Goal: Task Accomplishment & Management: Use online tool/utility

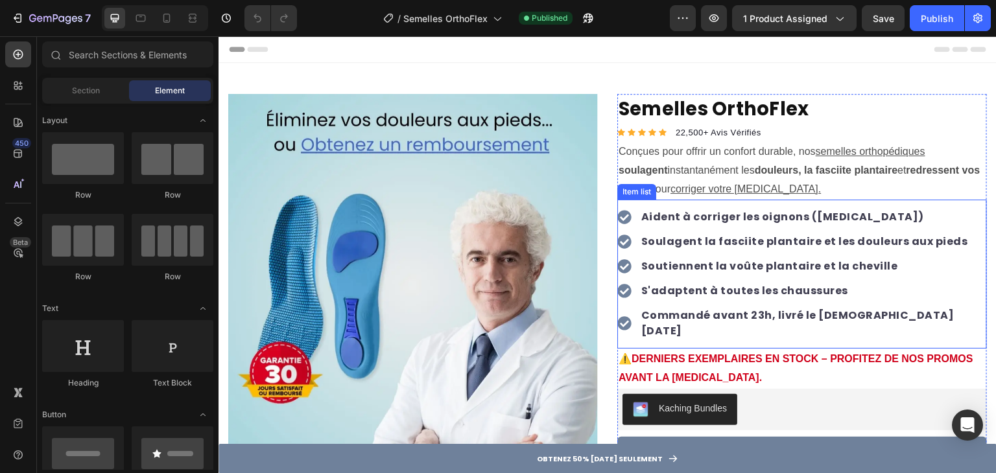
click at [830, 319] on strong "Commandé avant 23h, livré le Jeudi 28 Aout" at bounding box center [797, 323] width 313 height 30
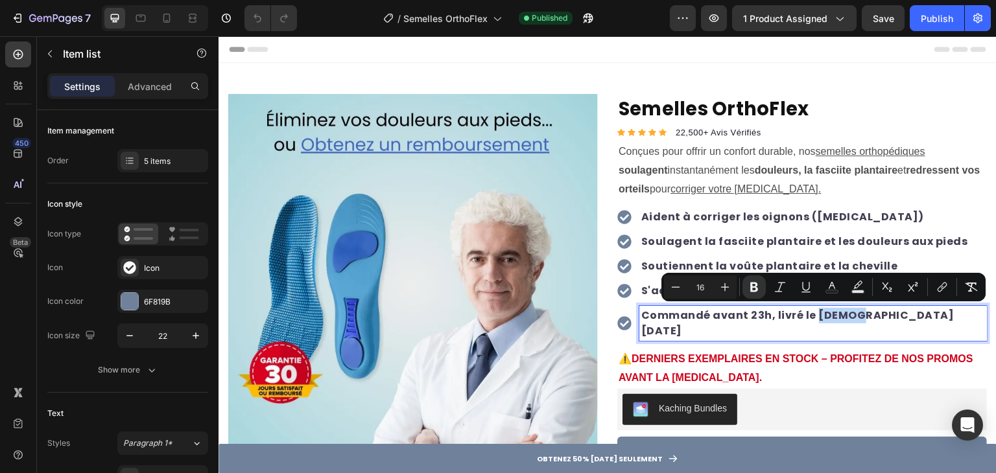
click at [824, 318] on strong "Commandé avant 23h, livré le Jeudi 28 Aout" at bounding box center [797, 323] width 313 height 30
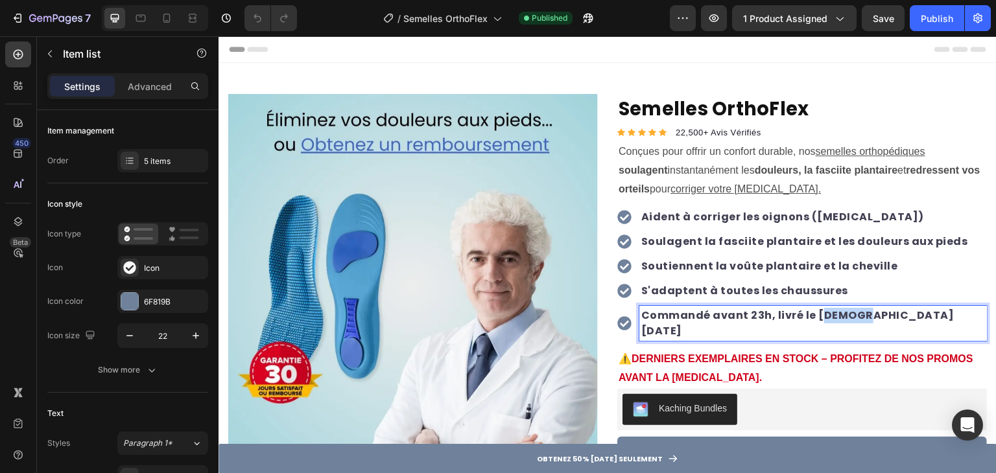
drag, startPoint x: 811, startPoint y: 317, endPoint x: 848, endPoint y: 320, distance: 37.7
click at [848, 320] on strong "Commandé avant 23h, livré le Jeudi 28 Aout" at bounding box center [797, 323] width 313 height 30
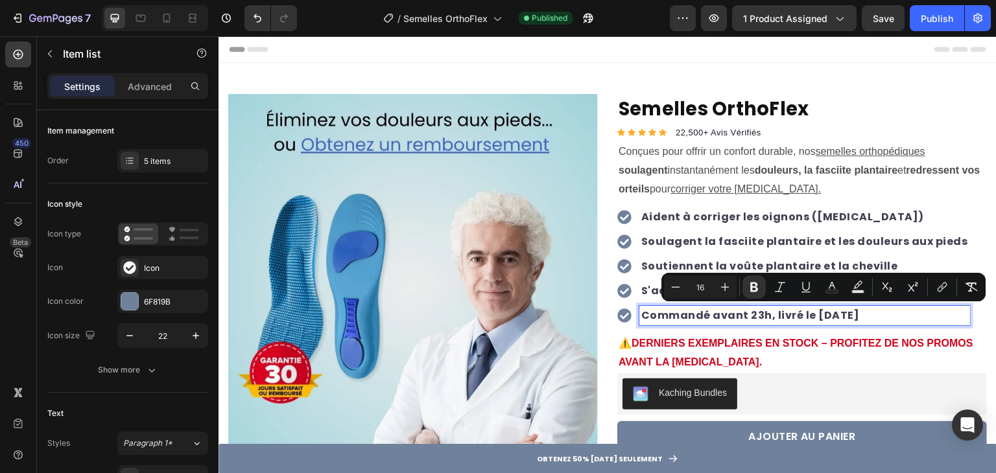
drag, startPoint x: 809, startPoint y: 315, endPoint x: 872, endPoint y: 316, distance: 63.6
click at [860, 316] on strong "Commandé avant 23h, livré le Vendredi 29 Aout" at bounding box center [750, 315] width 219 height 15
copy strong "Vendredi 29"
click at [931, 21] on div "Publish" at bounding box center [937, 19] width 32 height 14
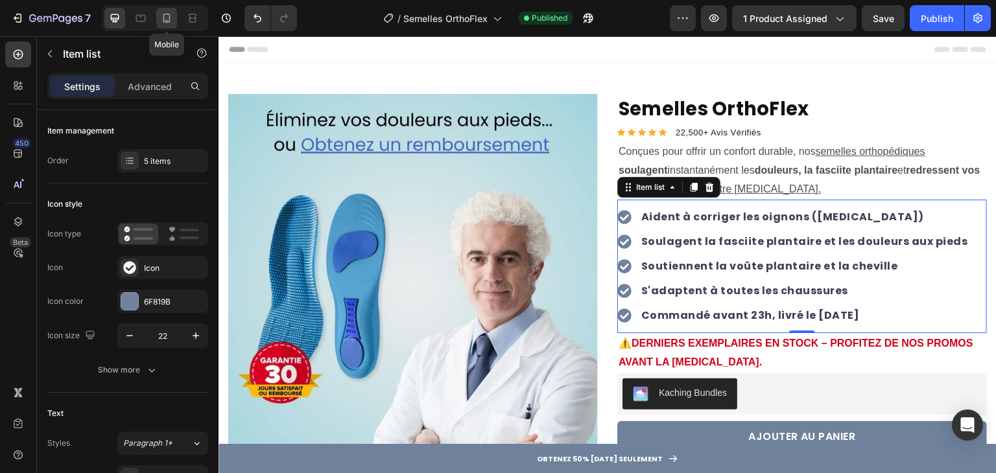
click at [167, 21] on icon at bounding box center [166, 18] width 7 height 9
type input "16"
type input "14"
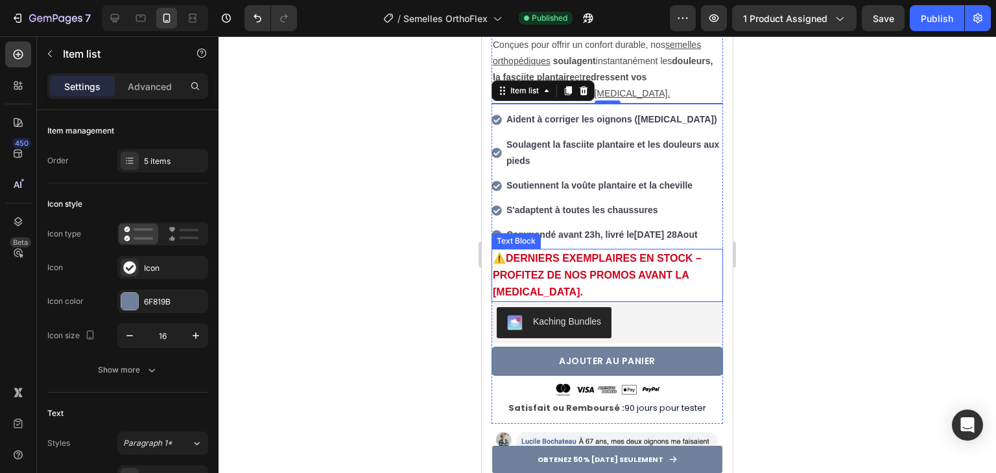
scroll to position [361, 0]
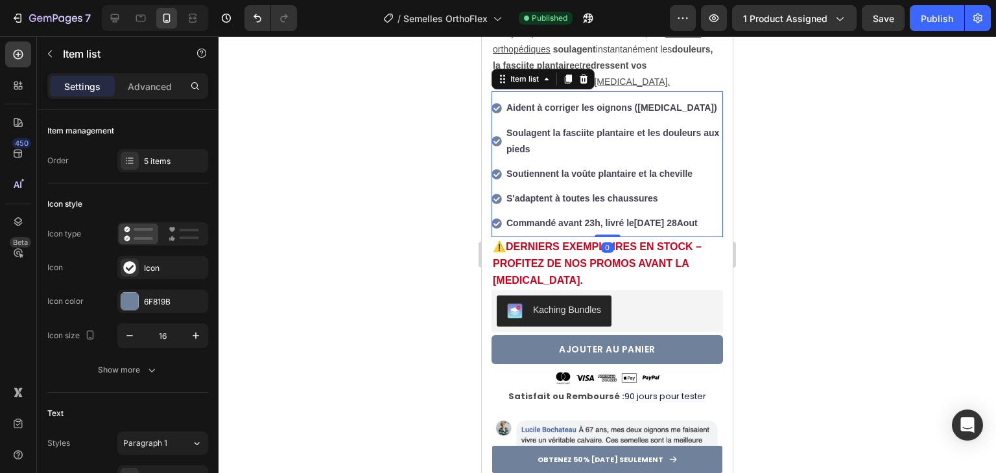
click at [634, 215] on p "Commandé avant 23h, livré le Jeudi 28 Aout" at bounding box center [613, 223] width 215 height 16
click at [640, 218] on strong "[DEMOGRAPHIC_DATA] 28" at bounding box center [655, 223] width 43 height 10
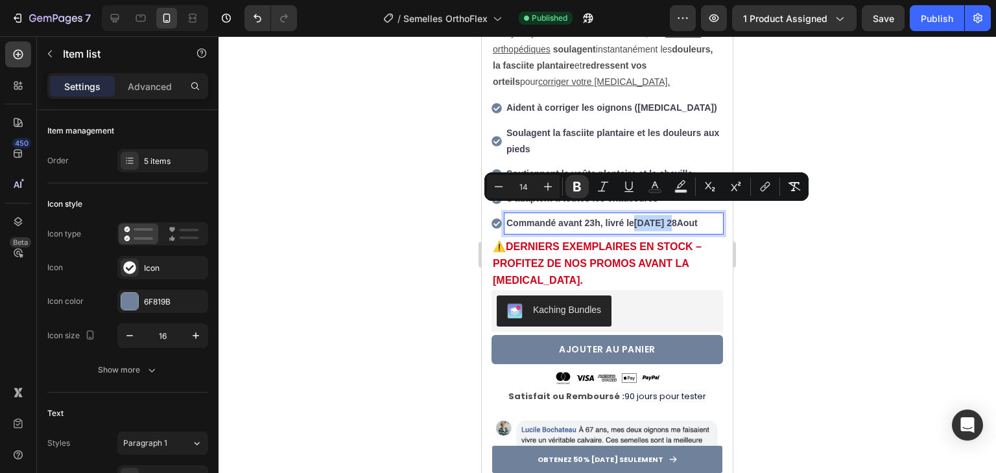
drag, startPoint x: 640, startPoint y: 211, endPoint x: 669, endPoint y: 211, distance: 29.2
click at [669, 218] on strong "[DEMOGRAPHIC_DATA] 28" at bounding box center [655, 223] width 43 height 10
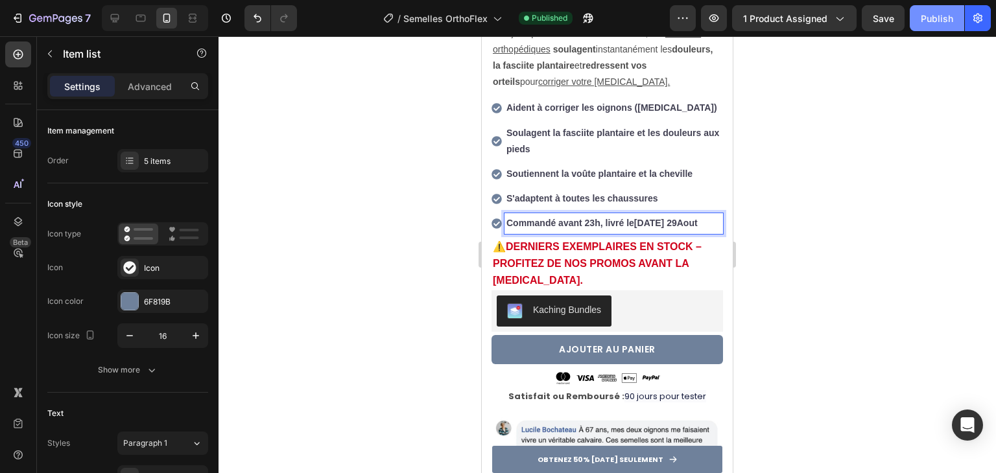
click at [921, 16] on div "Publish" at bounding box center [937, 19] width 32 height 14
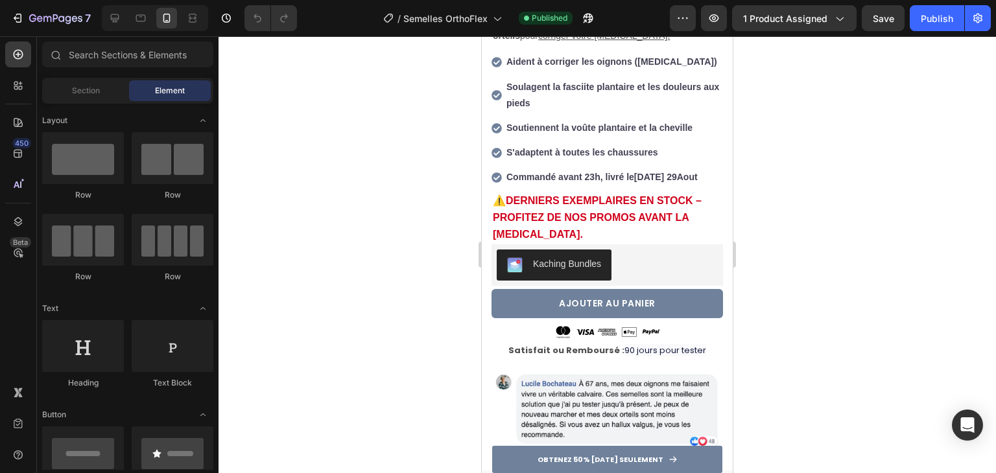
scroll to position [412, 0]
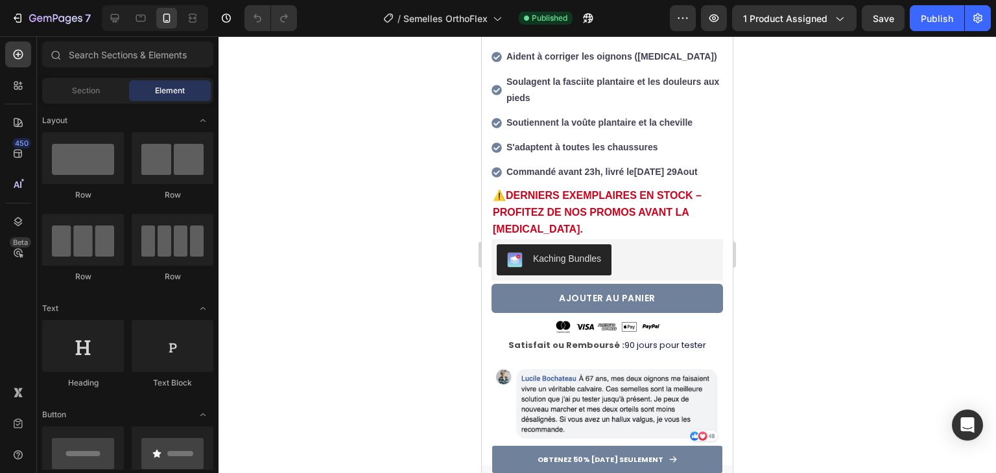
click at [929, 33] on div "7 Version history / Semelles OrthoFlex Published Preview 1 product assigned Sav…" at bounding box center [498, 18] width 996 height 37
click at [929, 30] on button "Publish" at bounding box center [937, 18] width 54 height 26
click at [44, 16] on icon "button" at bounding box center [47, 19] width 8 height 6
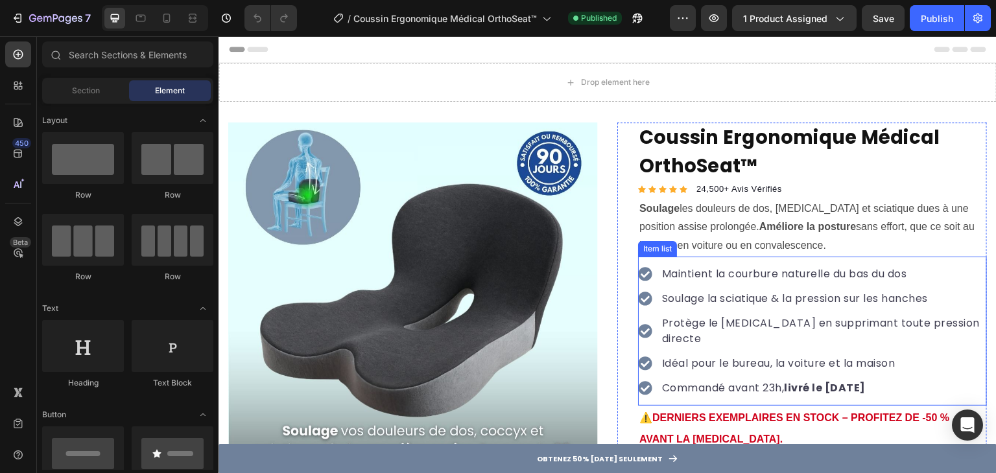
click at [840, 381] on strong "livré le [DATE]" at bounding box center [826, 388] width 82 height 15
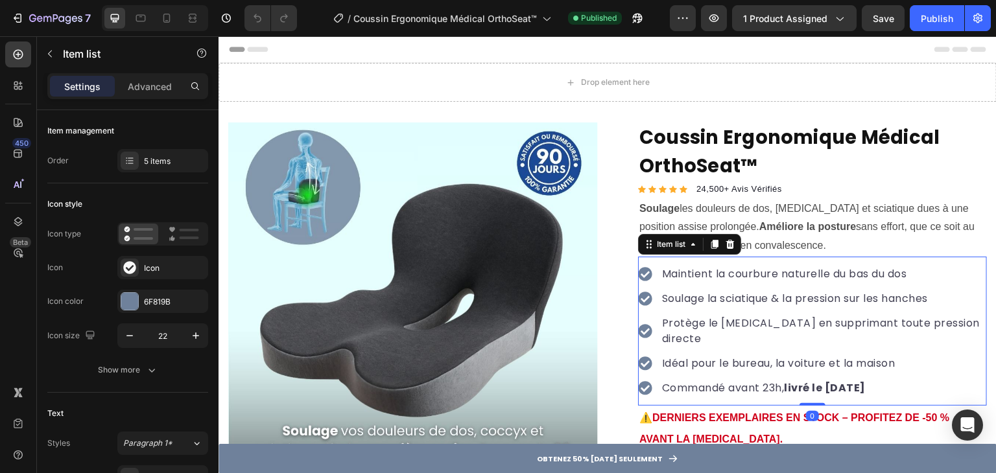
click at [837, 381] on strong "livré le [DATE]" at bounding box center [826, 388] width 82 height 15
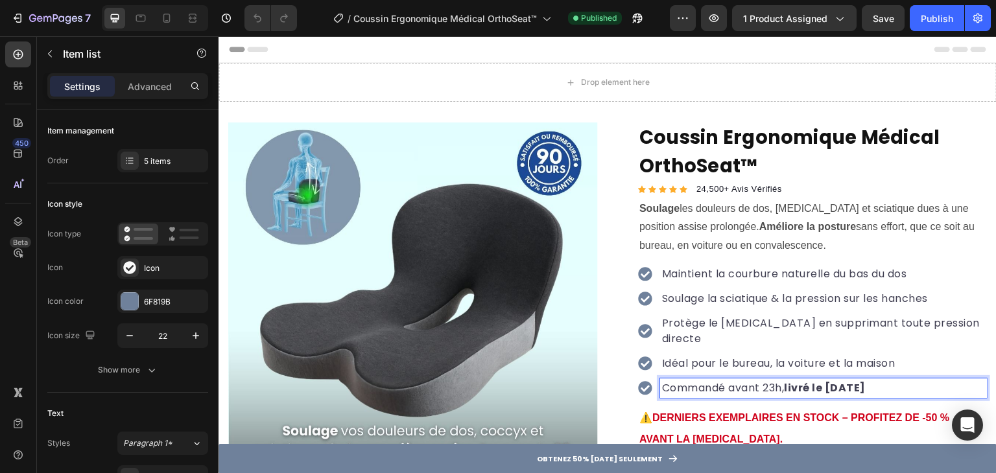
drag, startPoint x: 829, startPoint y: 370, endPoint x: 872, endPoint y: 368, distance: 42.2
click at [866, 381] on strong "livré le Jeudi 28 Aout" at bounding box center [826, 388] width 82 height 15
click at [924, 26] on button "Publish" at bounding box center [937, 18] width 54 height 26
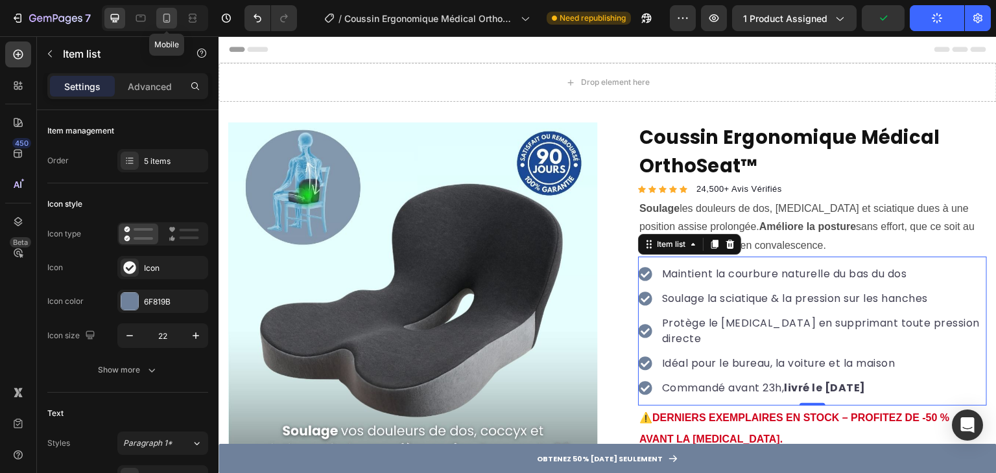
click at [167, 16] on icon at bounding box center [166, 18] width 13 height 13
type input "16"
type input "14"
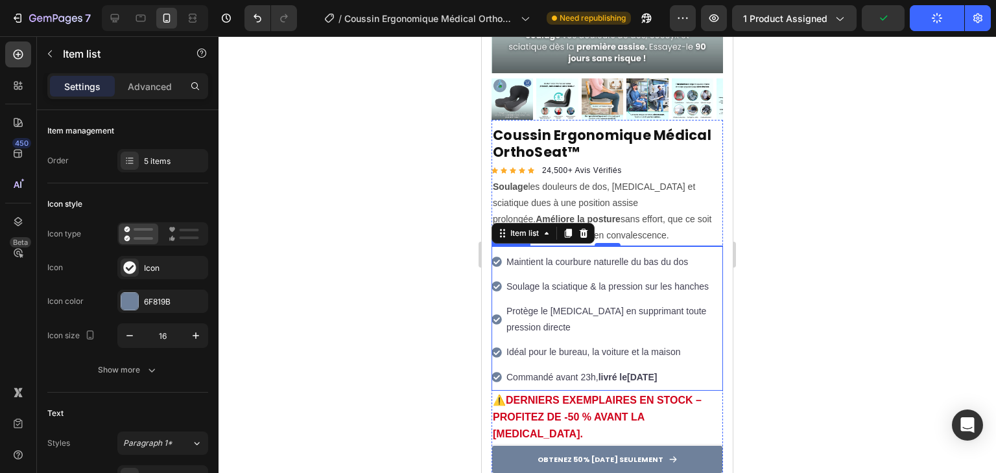
scroll to position [434, 0]
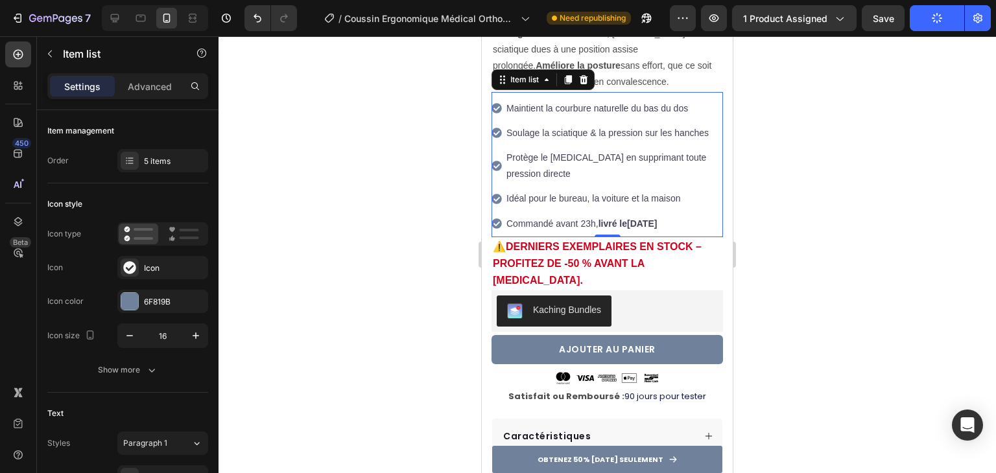
click at [637, 219] on strong "Jeudi 28 Aout" at bounding box center [642, 224] width 30 height 10
click at [635, 219] on strong "Jeudi 28 Aout" at bounding box center [642, 224] width 30 height 10
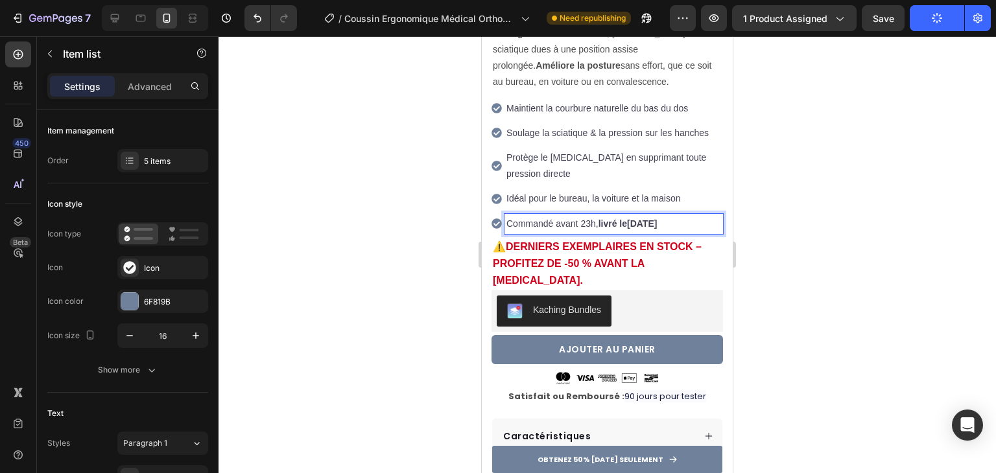
drag, startPoint x: 635, startPoint y: 211, endPoint x: 663, endPoint y: 215, distance: 28.8
click at [657, 219] on strong "Jeudi 28 Aout" at bounding box center [642, 224] width 30 height 10
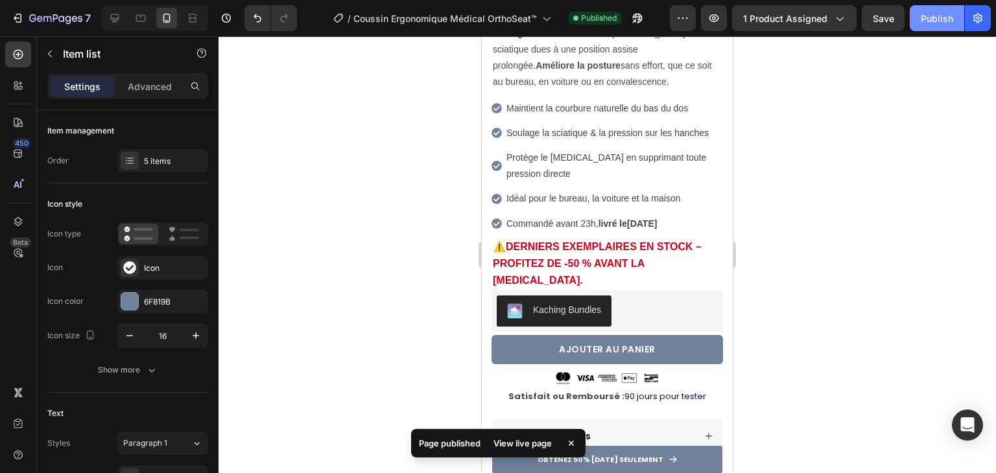
click at [929, 21] on div "Publish" at bounding box center [937, 19] width 32 height 14
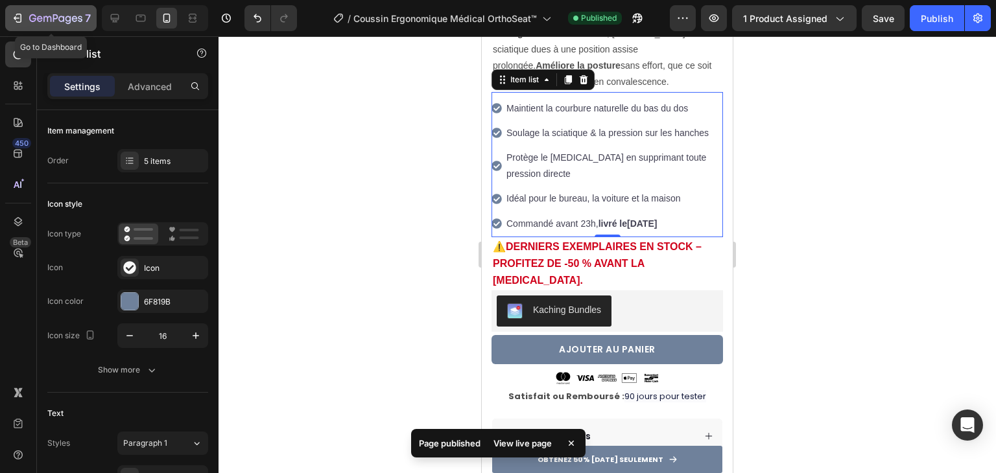
click at [47, 19] on icon "button" at bounding box center [47, 19] width 8 height 6
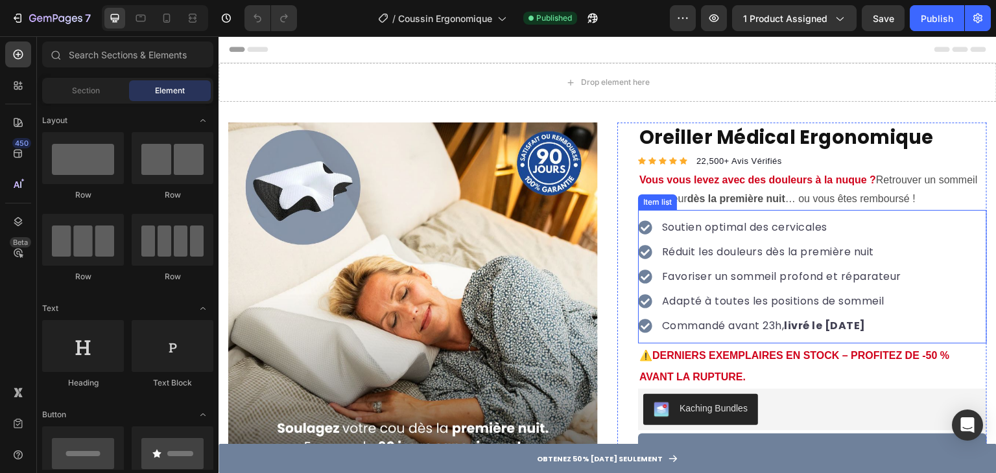
click at [830, 320] on strong "livré le [DATE]" at bounding box center [826, 325] width 82 height 15
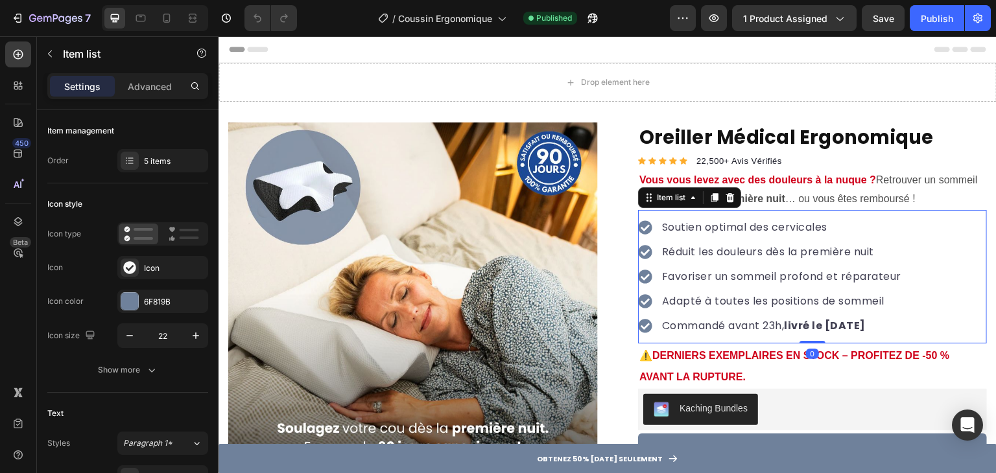
click at [829, 323] on strong "livré le [DATE]" at bounding box center [826, 325] width 82 height 15
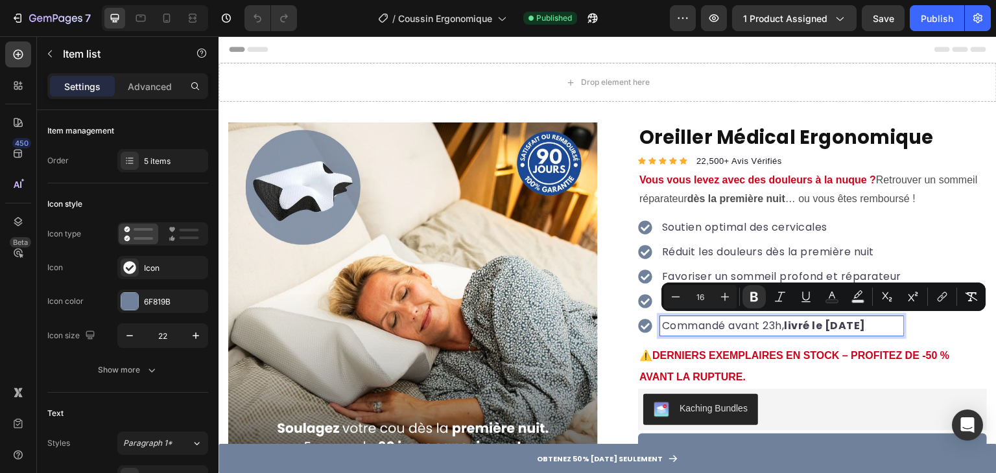
drag, startPoint x: 829, startPoint y: 323, endPoint x: 869, endPoint y: 330, distance: 40.2
click at [866, 330] on strong "livré le [DATE]" at bounding box center [826, 325] width 82 height 15
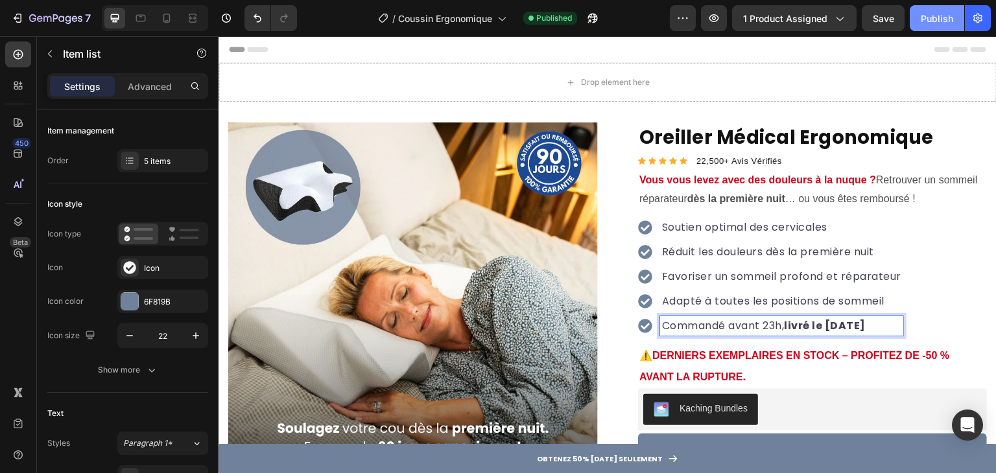
click at [927, 23] on div "Publish" at bounding box center [937, 19] width 32 height 14
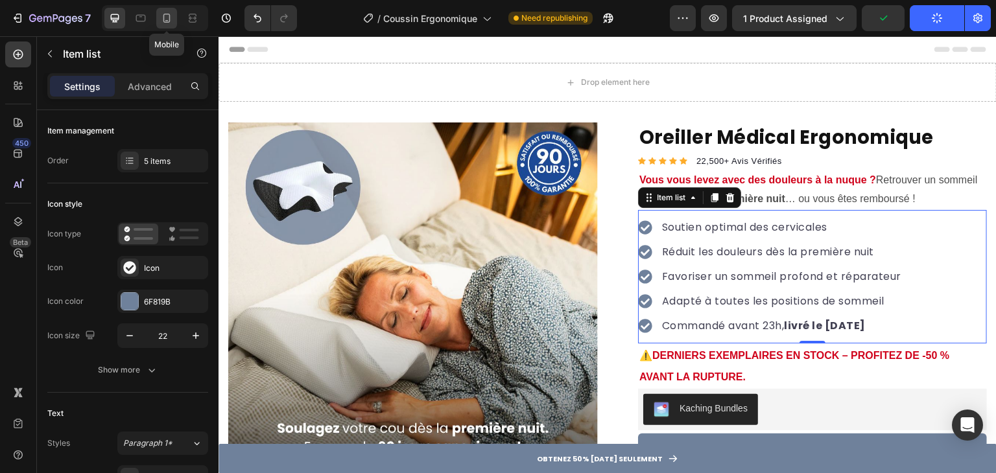
click at [172, 11] on div at bounding box center [166, 18] width 21 height 21
type input "16"
type input "14"
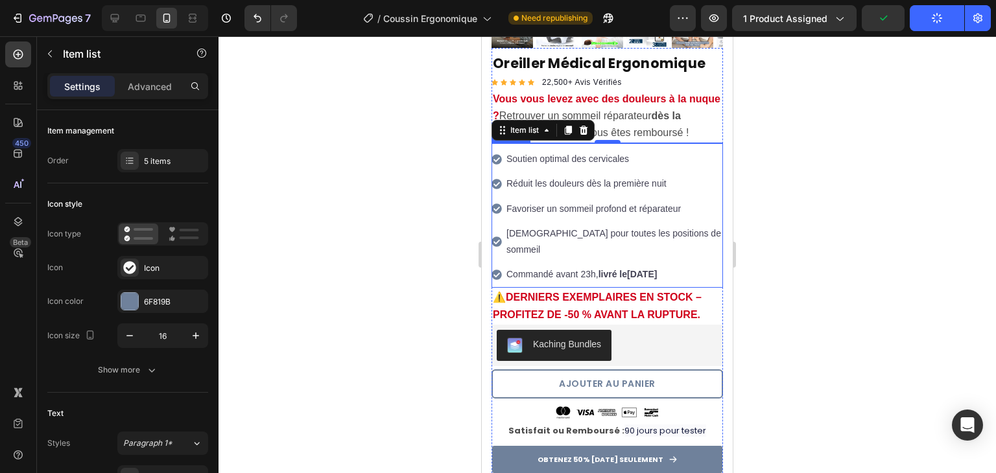
scroll to position [403, 0]
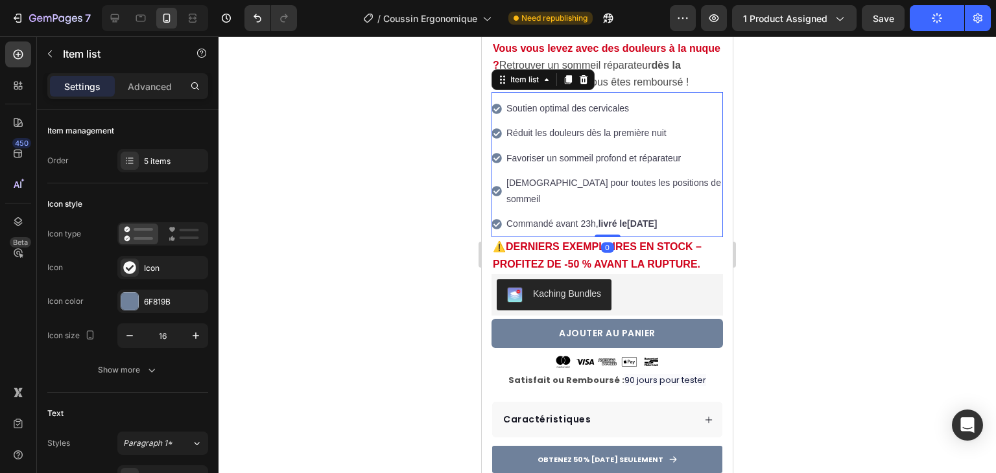
click at [633, 219] on strong "Jeudi 28 Aout" at bounding box center [642, 224] width 30 height 10
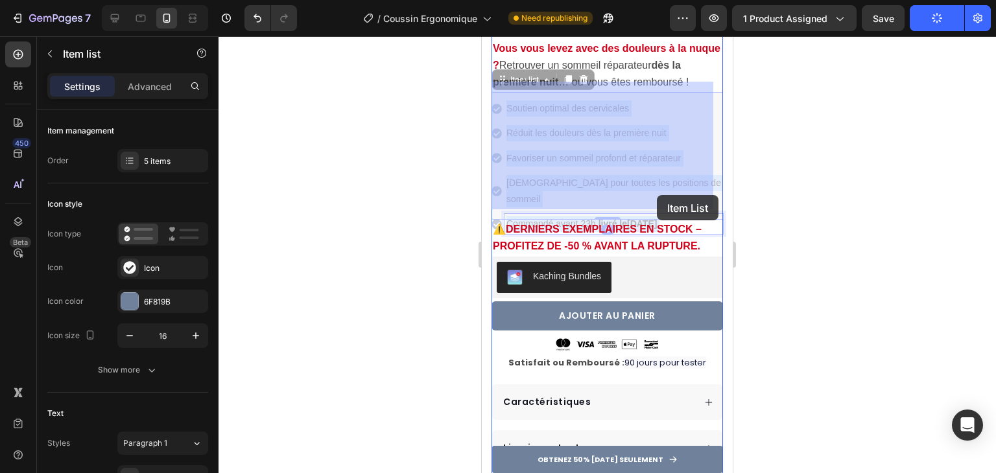
drag, startPoint x: 633, startPoint y: 195, endPoint x: 658, endPoint y: 195, distance: 24.7
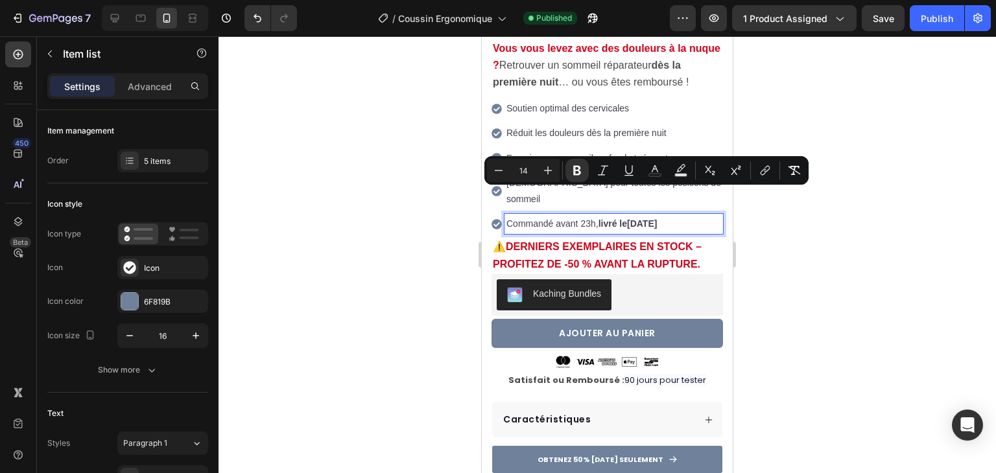
drag, startPoint x: 635, startPoint y: 196, endPoint x: 666, endPoint y: 198, distance: 31.2
click at [657, 219] on strong "Jeudi 28 Aout" at bounding box center [642, 224] width 30 height 10
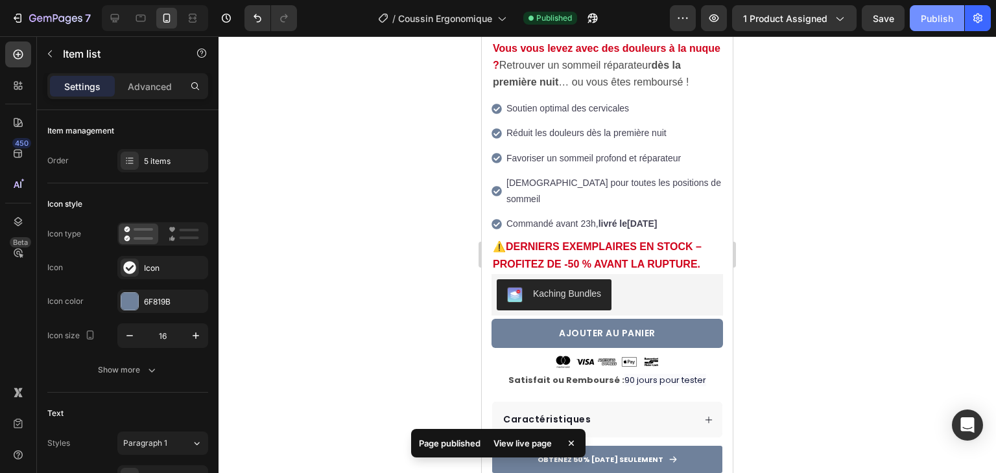
click at [931, 12] on div "Publish" at bounding box center [937, 19] width 32 height 14
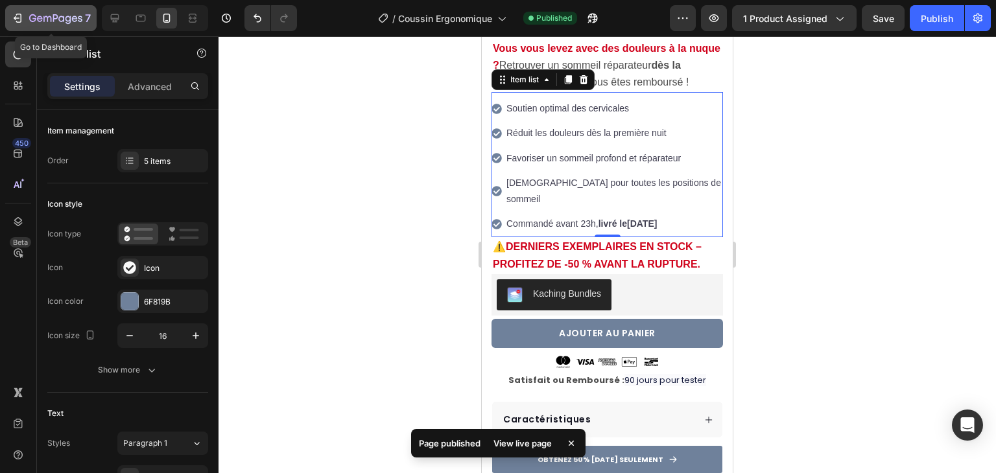
click at [60, 11] on div "7" at bounding box center [60, 18] width 62 height 16
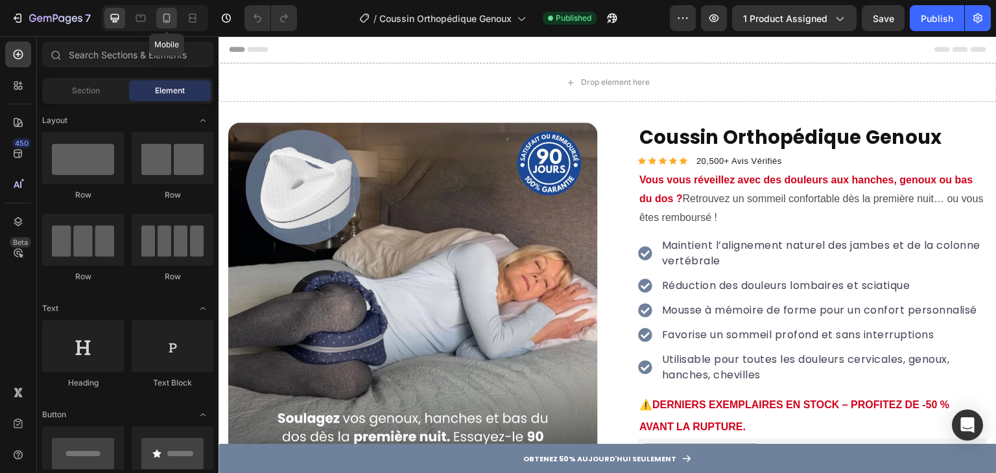
click at [165, 21] on icon at bounding box center [166, 18] width 7 height 9
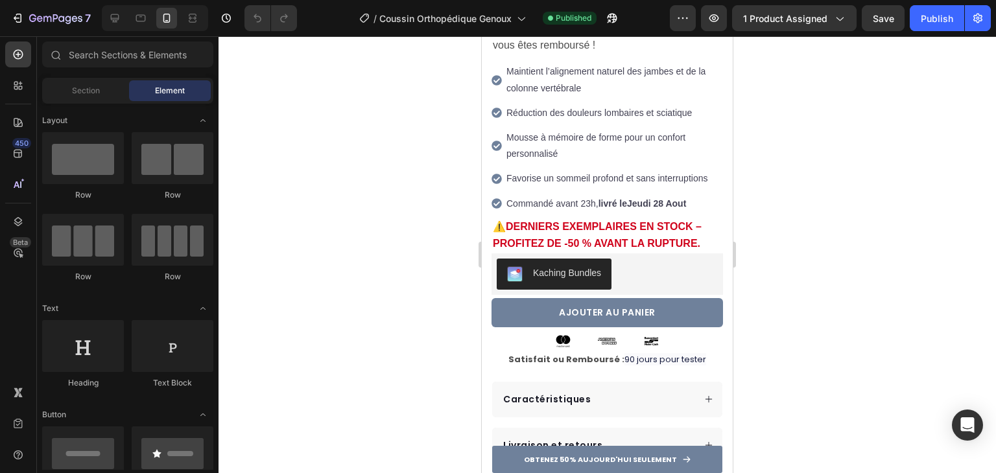
scroll to position [418, 0]
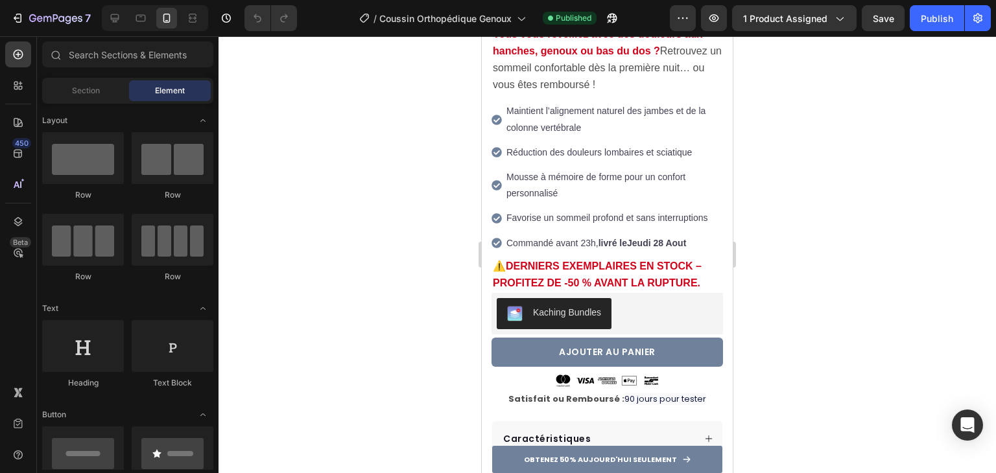
drag, startPoint x: 726, startPoint y: 71, endPoint x: 1216, endPoint y: 143, distance: 495.0
click at [639, 238] on strong "Jeudi 28 Aout" at bounding box center [656, 243] width 59 height 10
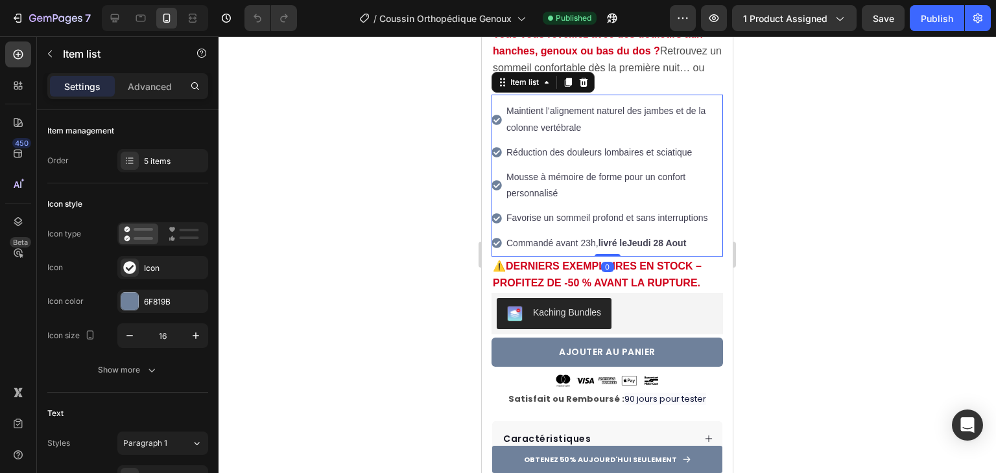
click at [633, 238] on strong "Jeudi 28 Aout" at bounding box center [656, 243] width 59 height 10
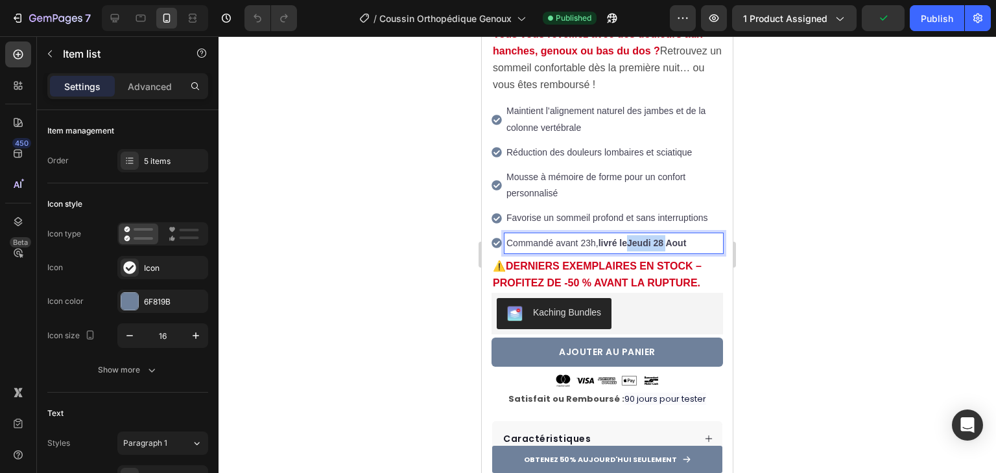
drag, startPoint x: 633, startPoint y: 231, endPoint x: 667, endPoint y: 233, distance: 33.8
click at [667, 238] on strong "Jeudi 28 Aout" at bounding box center [656, 243] width 59 height 10
click at [929, 18] on div "Publish" at bounding box center [937, 19] width 32 height 14
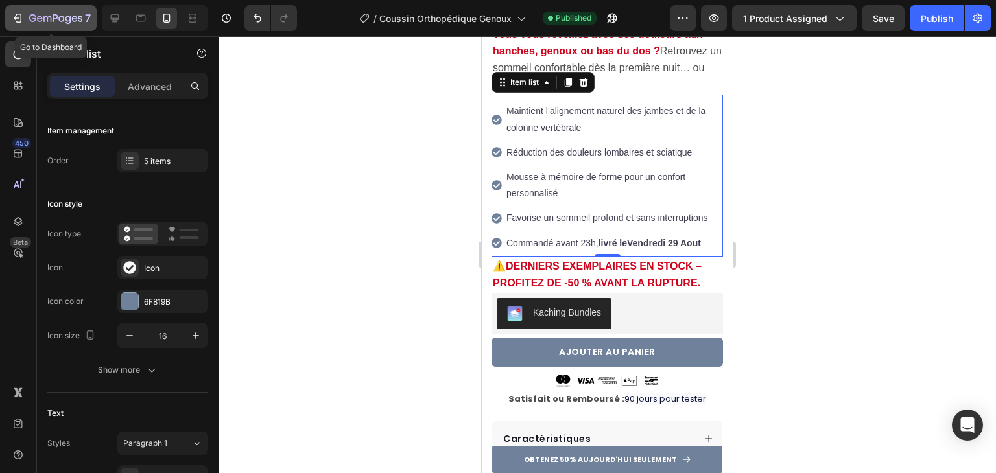
click at [58, 14] on icon "button" at bounding box center [55, 19] width 53 height 11
